Goal: Find specific page/section: Find specific page/section

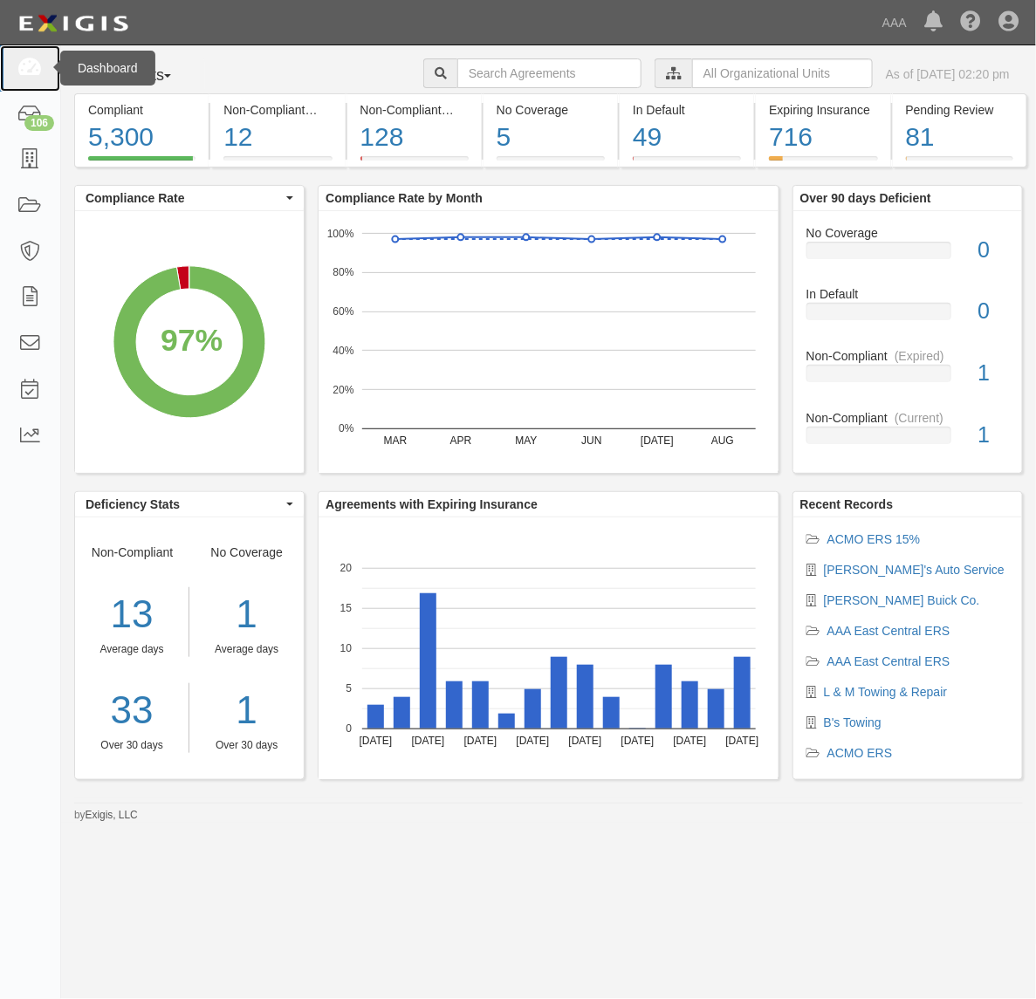
click at [33, 58] on icon at bounding box center [29, 68] width 24 height 20
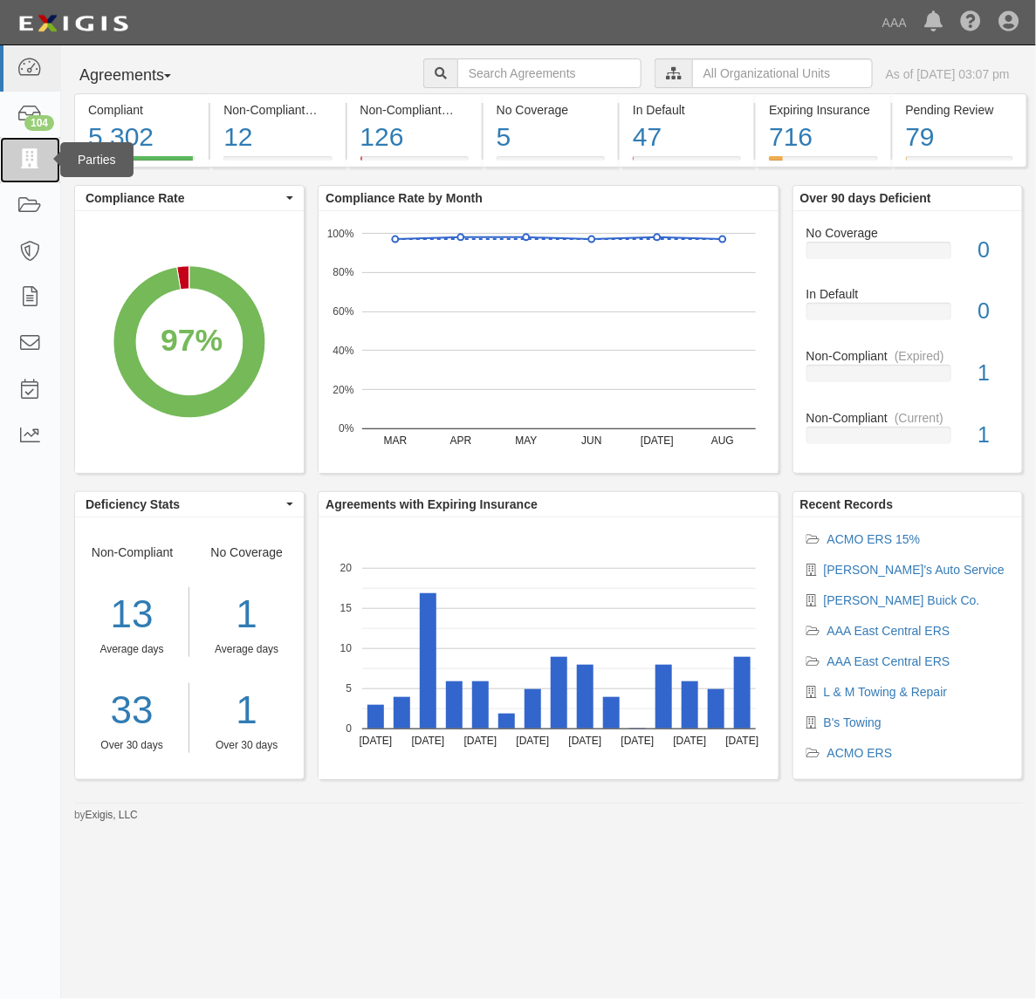
click at [31, 166] on icon at bounding box center [29, 160] width 24 height 20
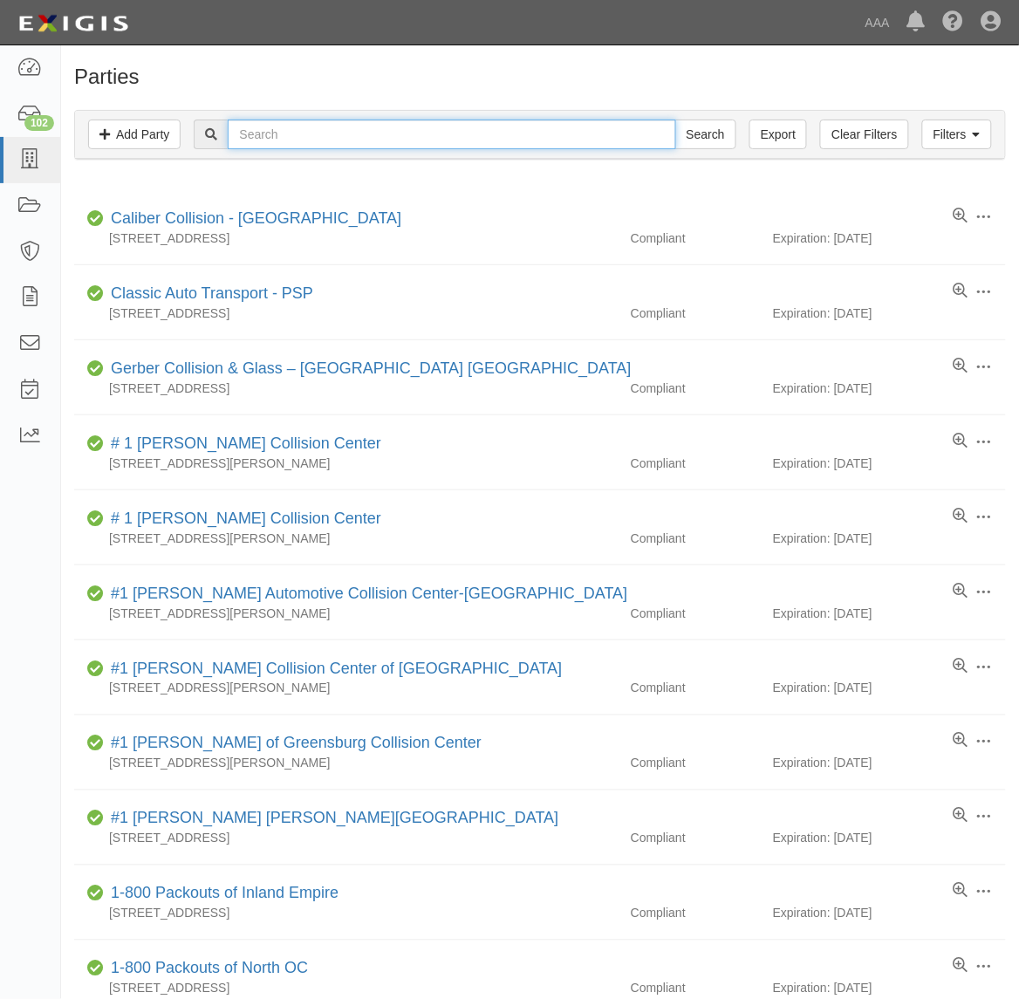
click at [276, 129] on input "text" at bounding box center [452, 135] width 448 height 30
type input "B's"
click at [676, 120] on input "Search" at bounding box center [706, 135] width 61 height 30
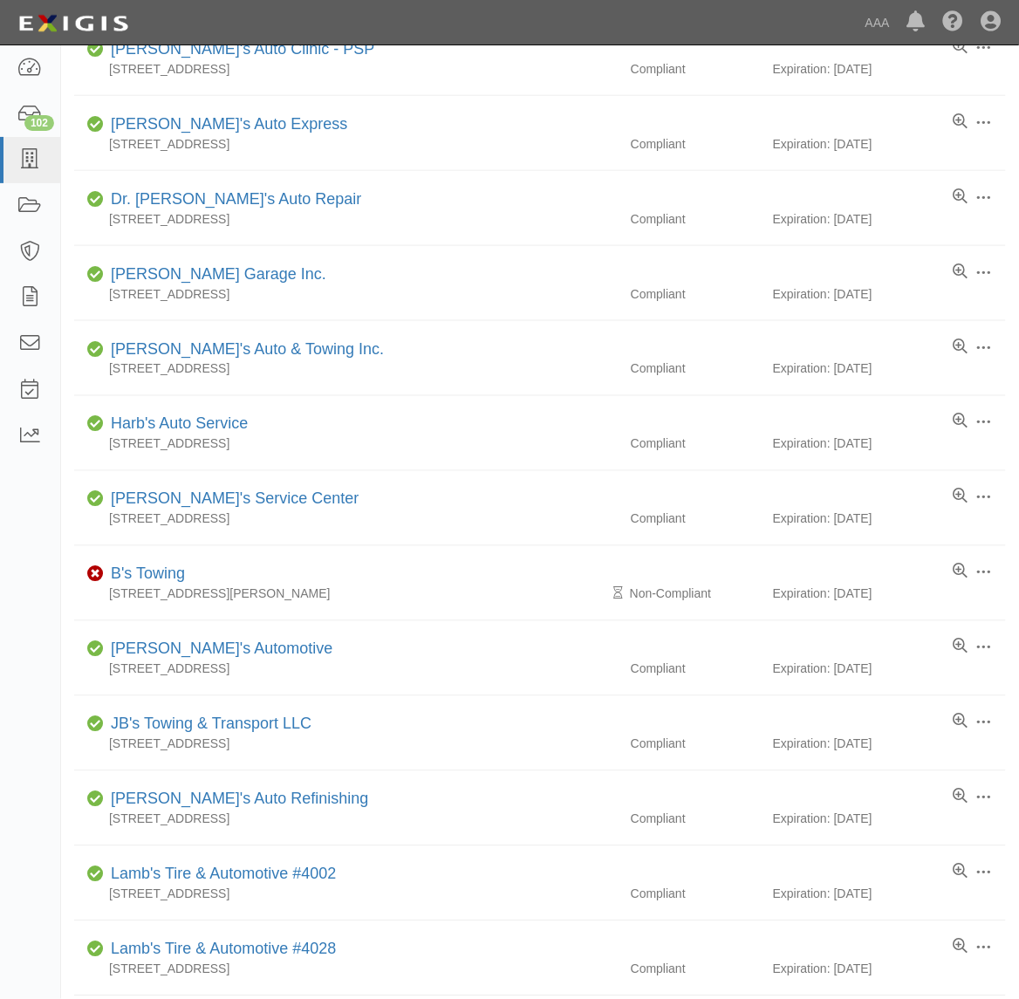
scroll to position [327, 0]
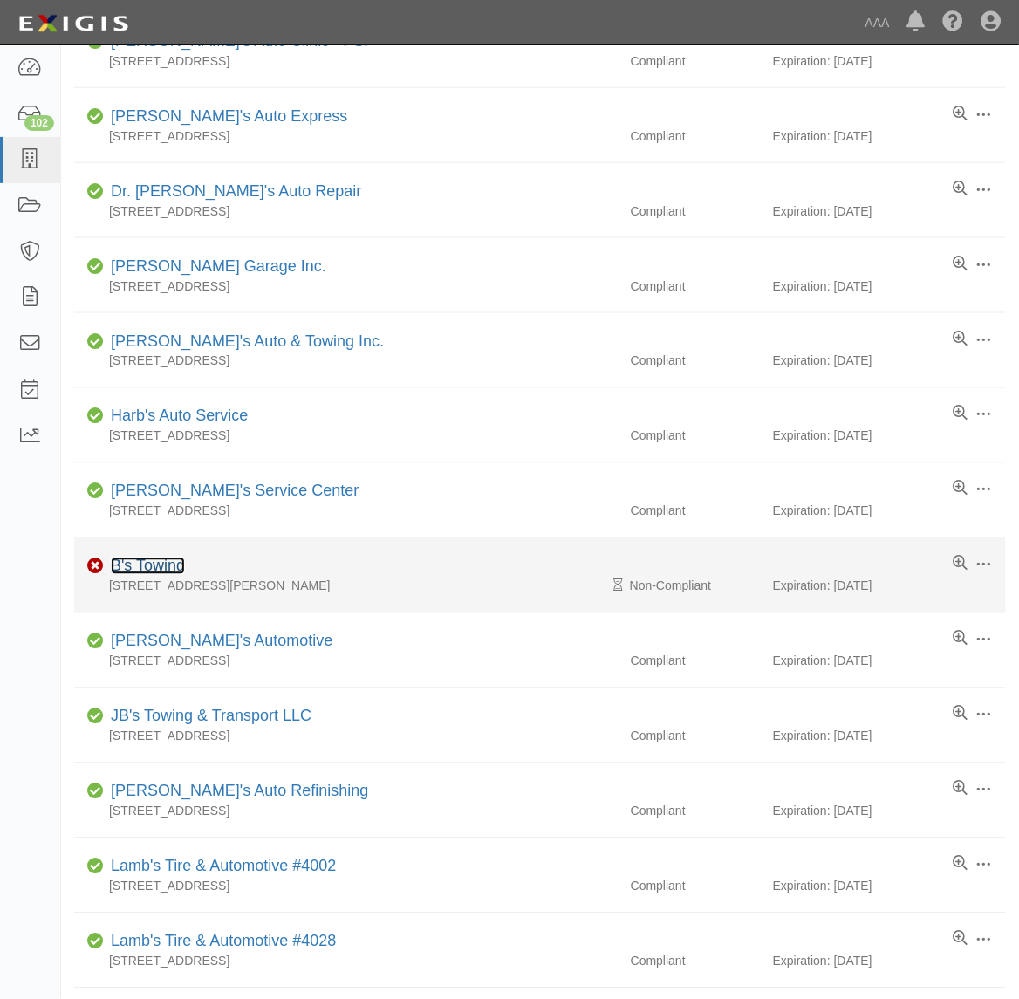
click at [173, 570] on link "B's Towing" at bounding box center [148, 566] width 74 height 17
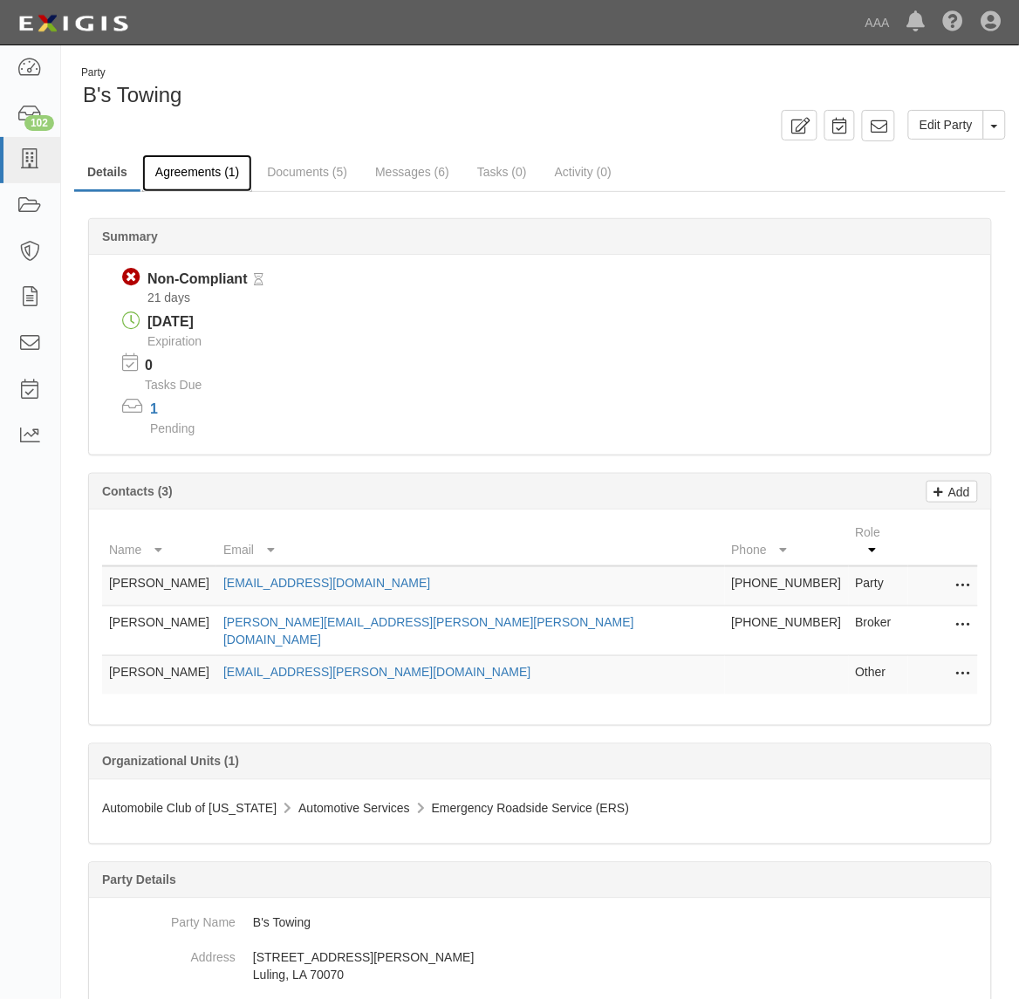
click at [206, 177] on link "Agreements (1)" at bounding box center [197, 173] width 110 height 38
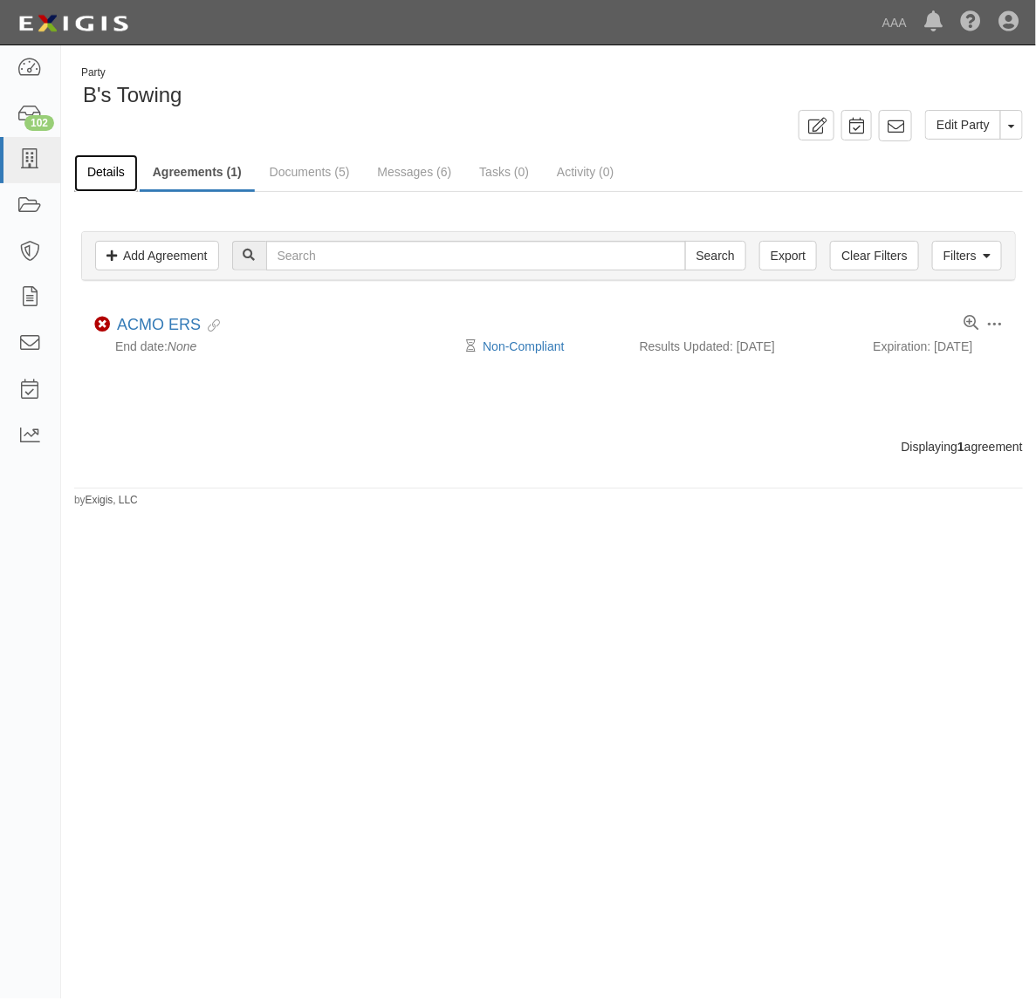
click at [94, 175] on link "Details" at bounding box center [106, 173] width 64 height 38
